Goal: Task Accomplishment & Management: Understand process/instructions

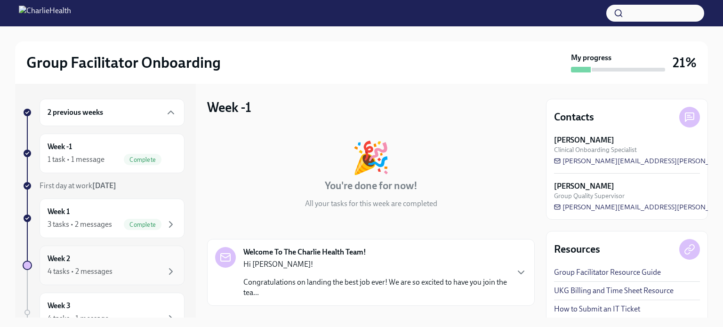
click at [77, 267] on div "4 tasks • 2 messages" at bounding box center [80, 272] width 65 height 10
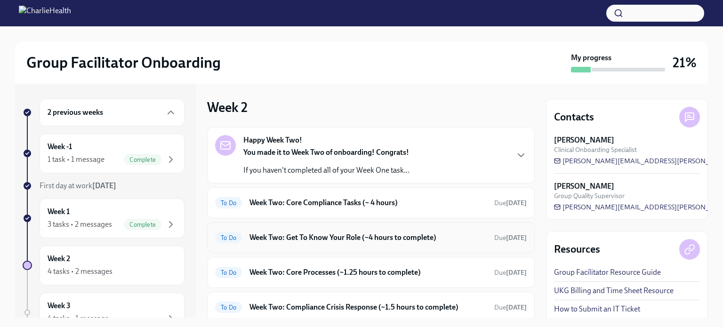
click at [297, 241] on h6 "Week Two: Get To Know Your Role (~4 hours to complete)" at bounding box center [368, 238] width 237 height 10
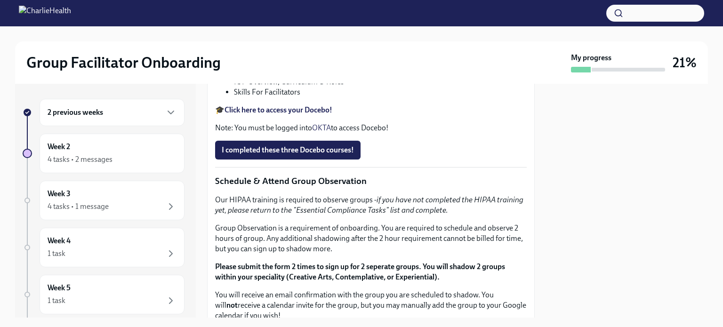
scroll to position [377, 0]
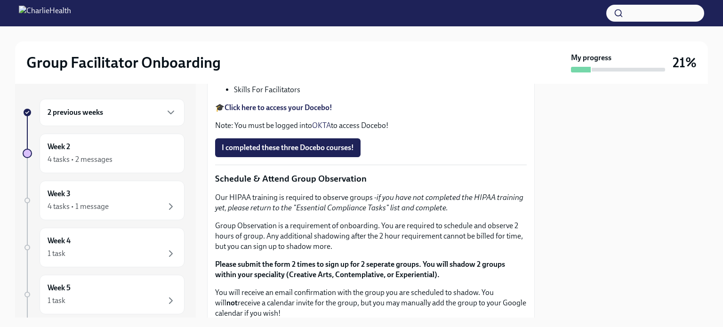
drag, startPoint x: 452, startPoint y: 235, endPoint x: 294, endPoint y: 241, distance: 157.9
drag, startPoint x: 293, startPoint y: 237, endPoint x: 463, endPoint y: 238, distance: 170.0
drag, startPoint x: 449, startPoint y: 237, endPoint x: 295, endPoint y: 243, distance: 154.1
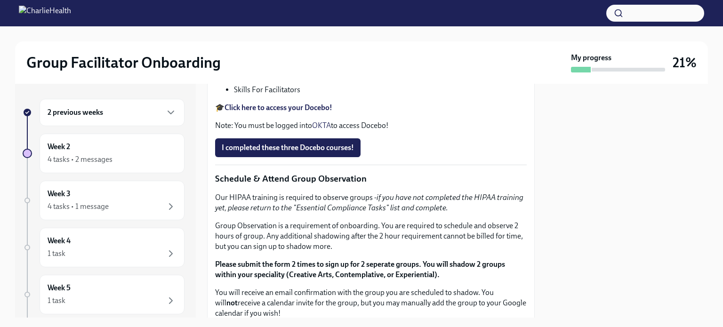
copy p "[URL][DOMAIN_NAME][PERSON_NAME]"
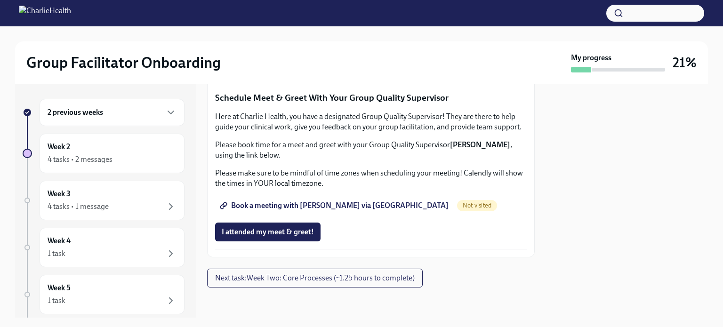
scroll to position [895, 0]
click at [315, 211] on span "Book a meeting with [PERSON_NAME] via [GEOGRAPHIC_DATA]" at bounding box center [335, 205] width 227 height 9
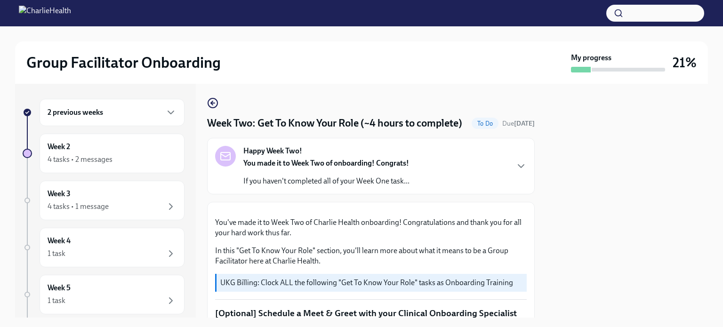
scroll to position [0, 0]
